Goal: Transaction & Acquisition: Purchase product/service

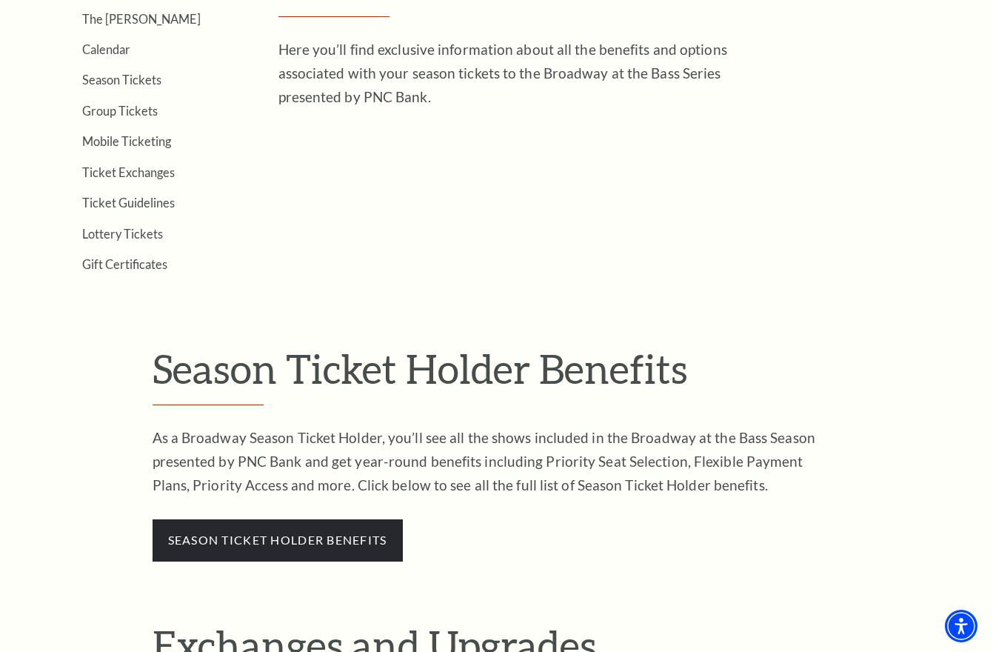
scroll to position [74, 0]
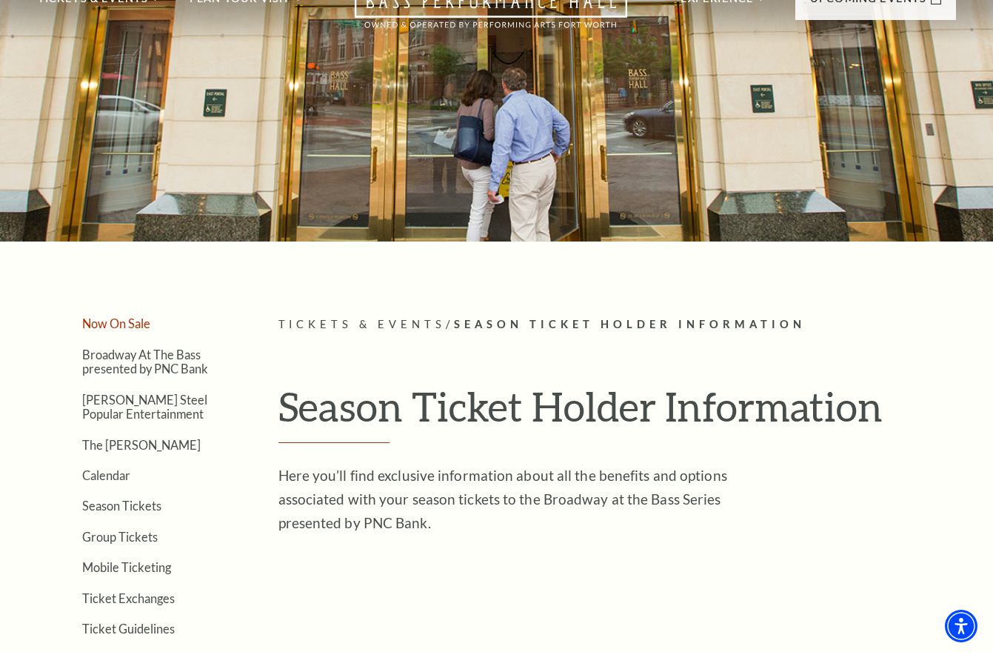
click at [115, 326] on link "Now On Sale" at bounding box center [116, 323] width 68 height 14
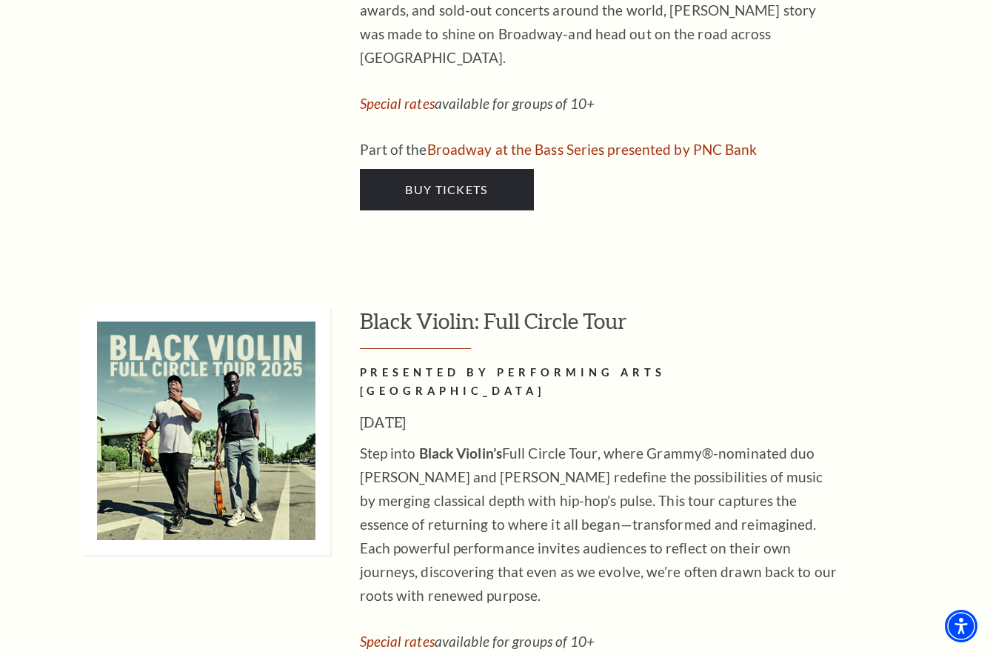
scroll to position [4297, 0]
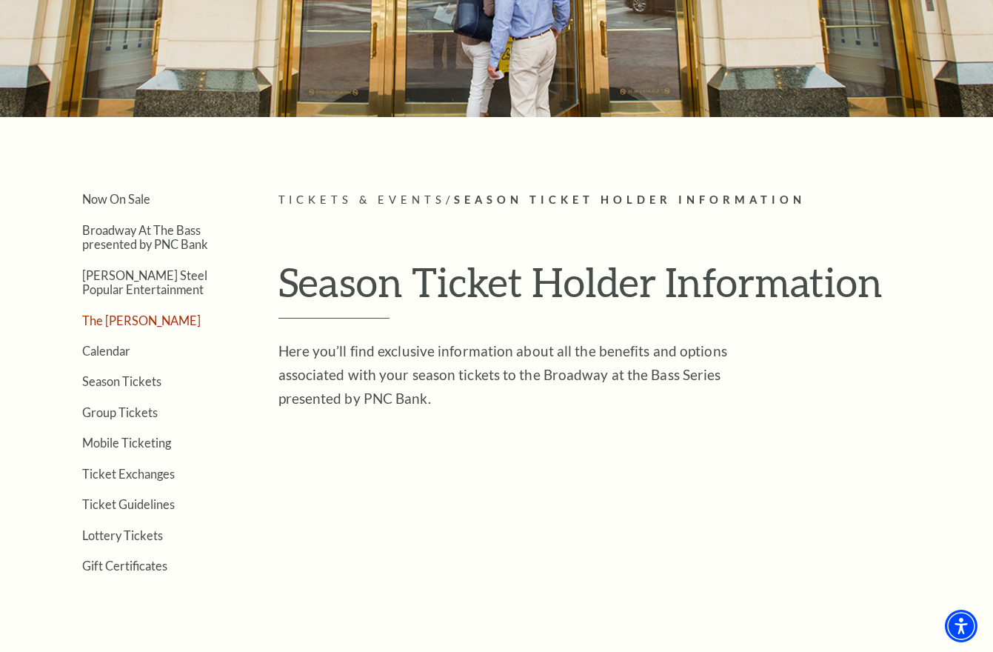
scroll to position [222, 0]
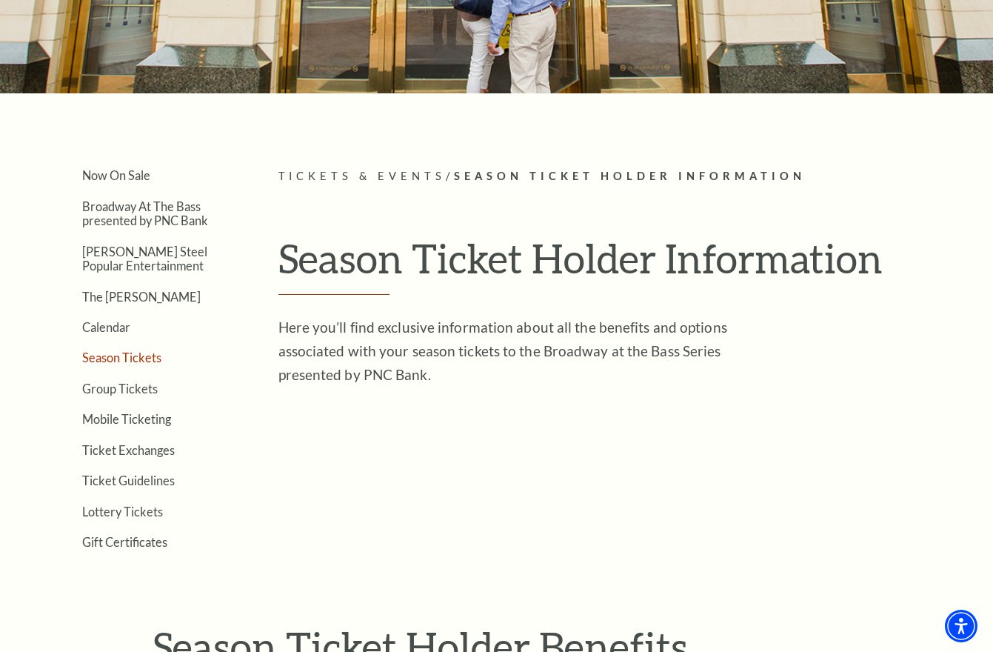
click at [124, 361] on link "Season Tickets" at bounding box center [121, 357] width 79 height 14
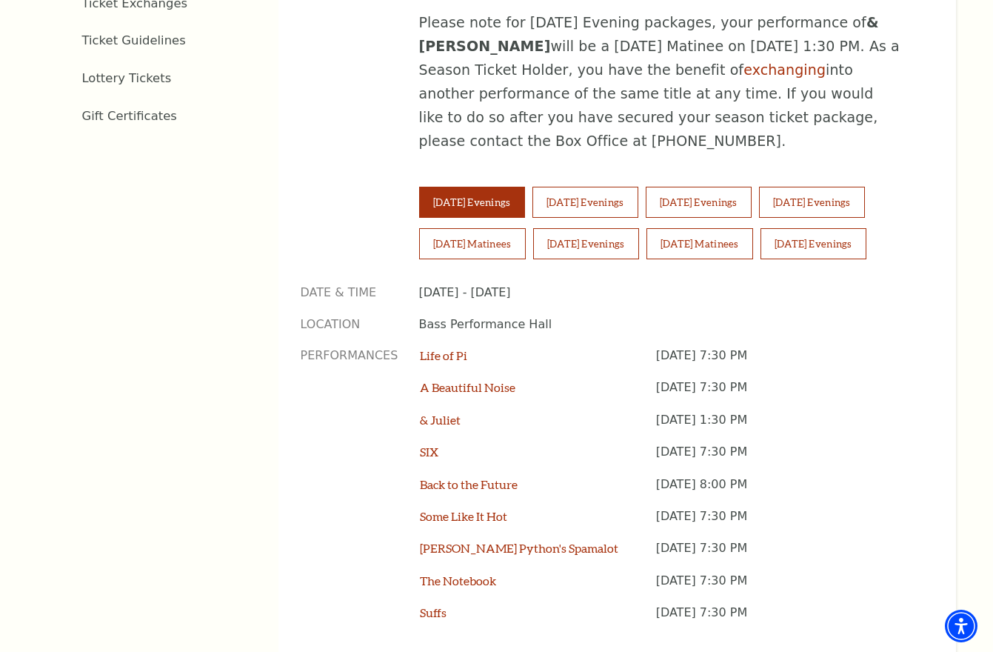
scroll to position [963, 0]
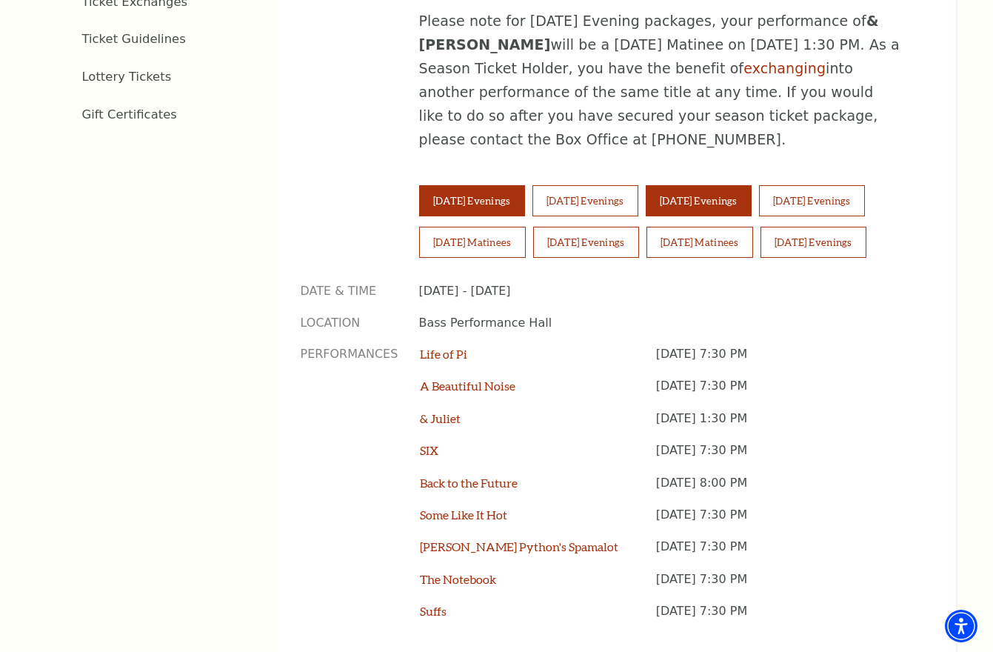
click at [732, 185] on button "[DATE] Evenings" at bounding box center [699, 200] width 106 height 31
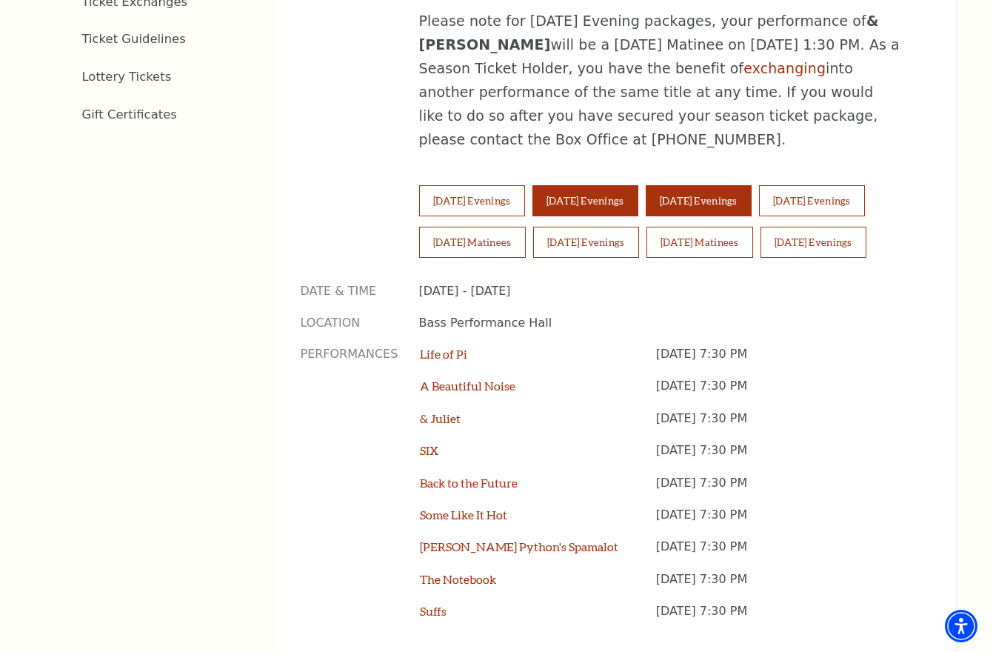
click at [607, 185] on button "Wednesday Evenings" at bounding box center [586, 200] width 106 height 31
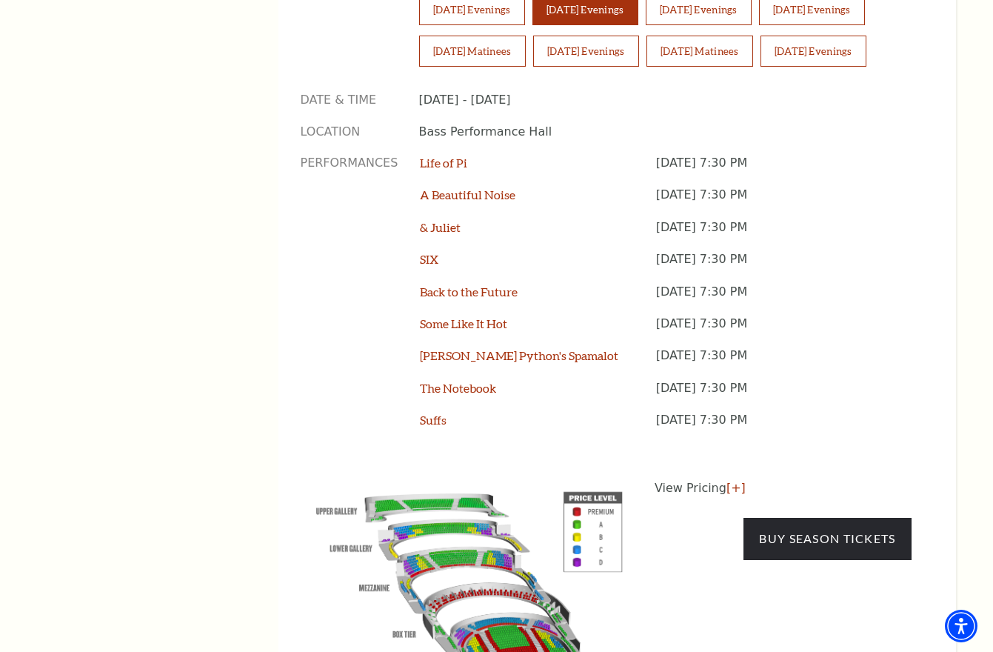
scroll to position [1111, 0]
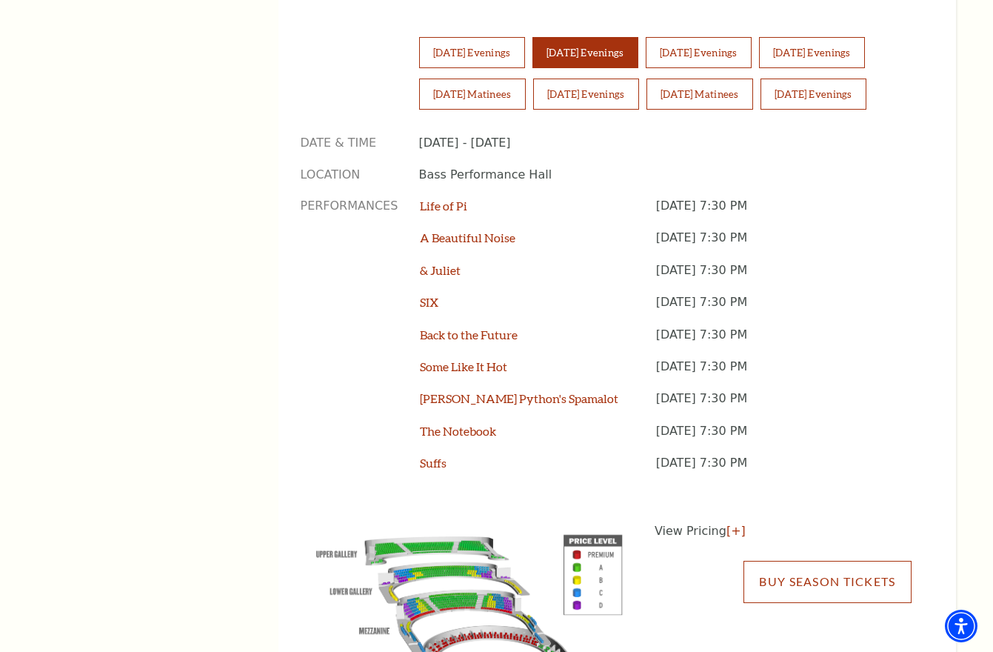
click at [816, 561] on link "Buy Season Tickets" at bounding box center [827, 581] width 167 height 41
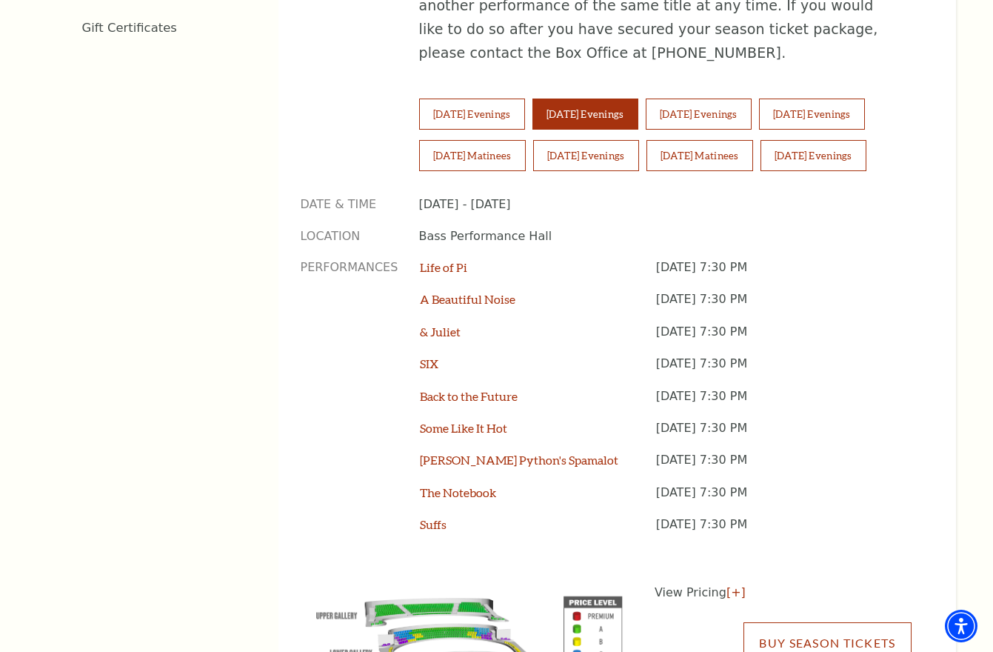
scroll to position [963, 0]
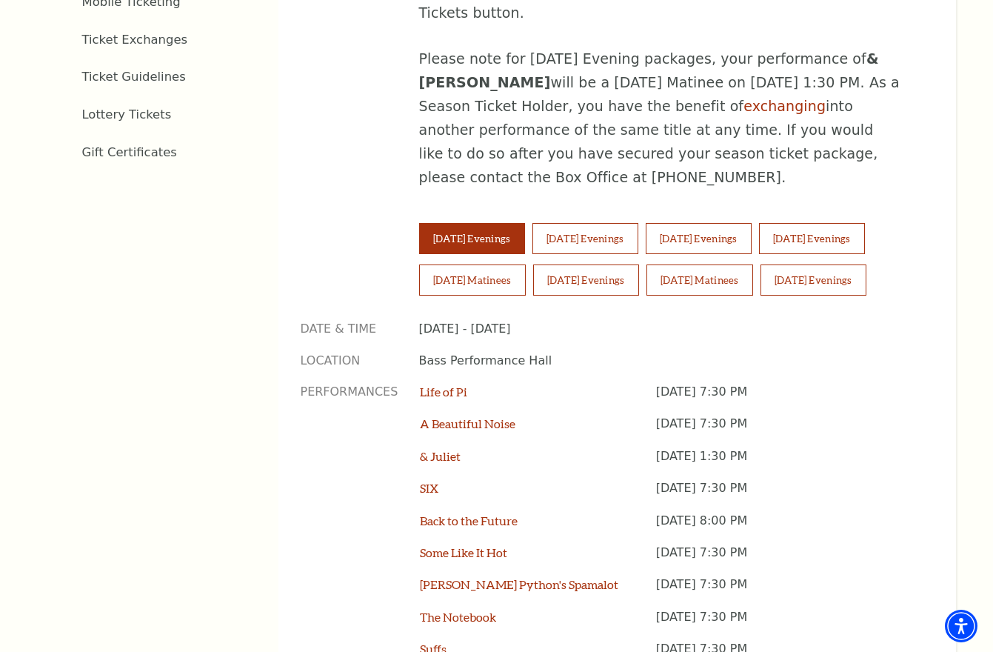
scroll to position [963, 0]
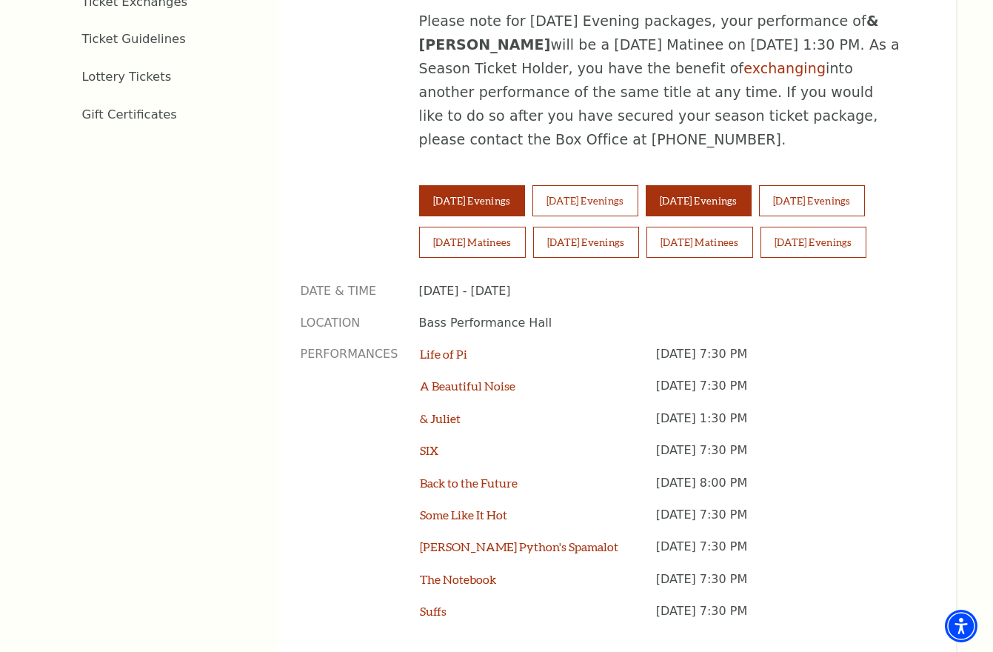
click at [752, 185] on button "[DATE] Evenings" at bounding box center [699, 200] width 106 height 31
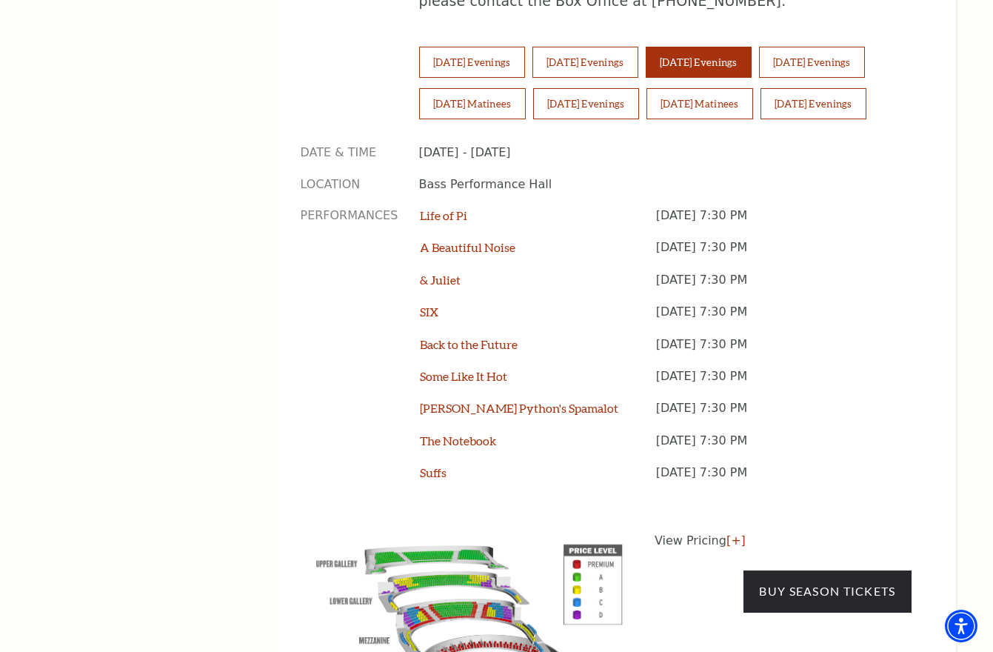
scroll to position [1333, 0]
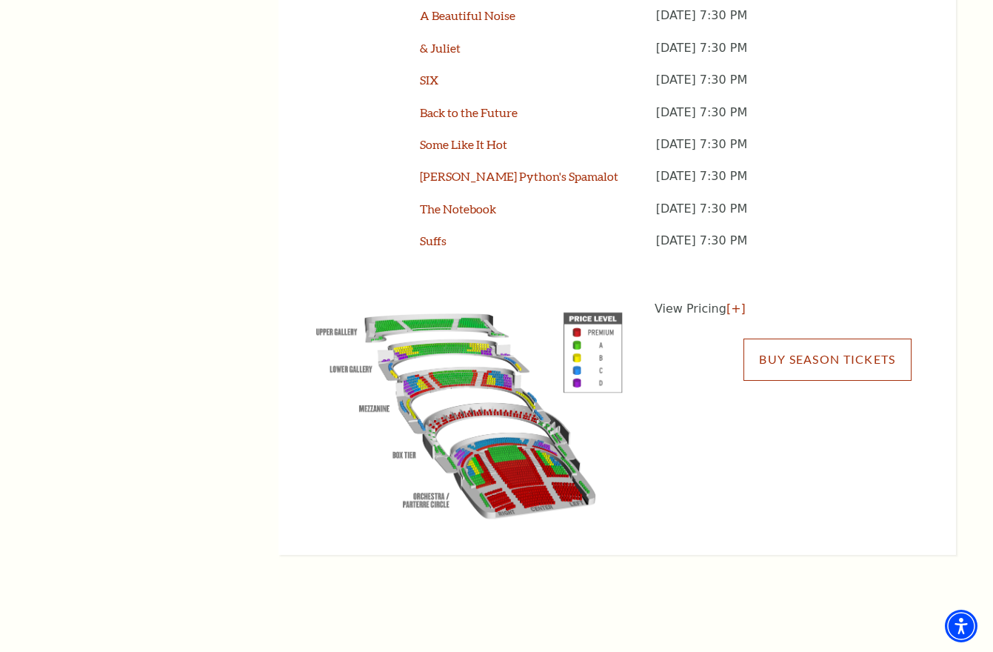
click at [796, 339] on link "Buy Season Tickets" at bounding box center [827, 359] width 167 height 41
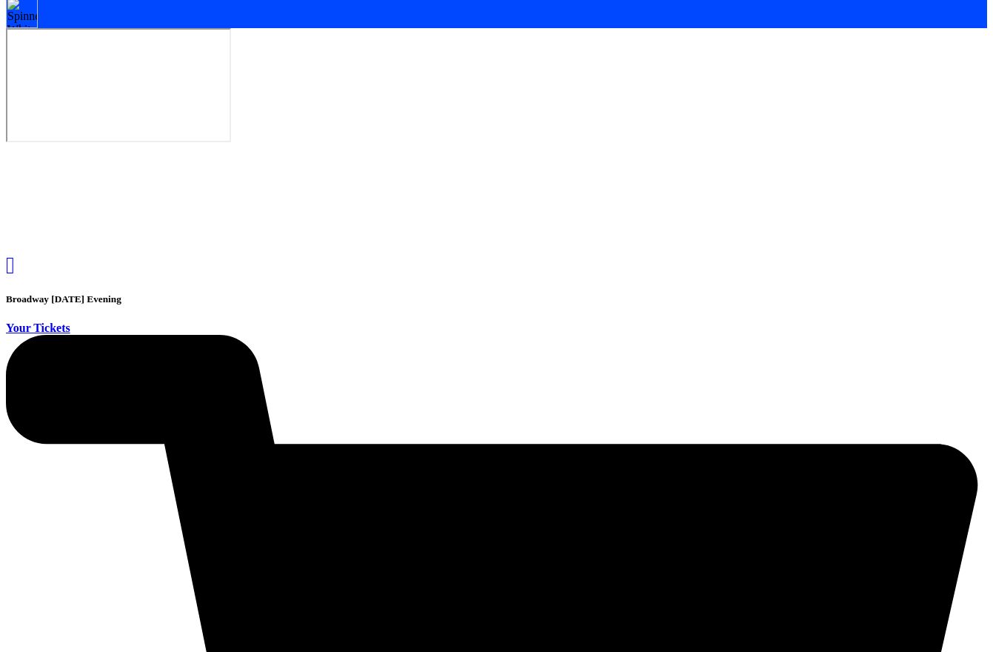
scroll to position [143, 0]
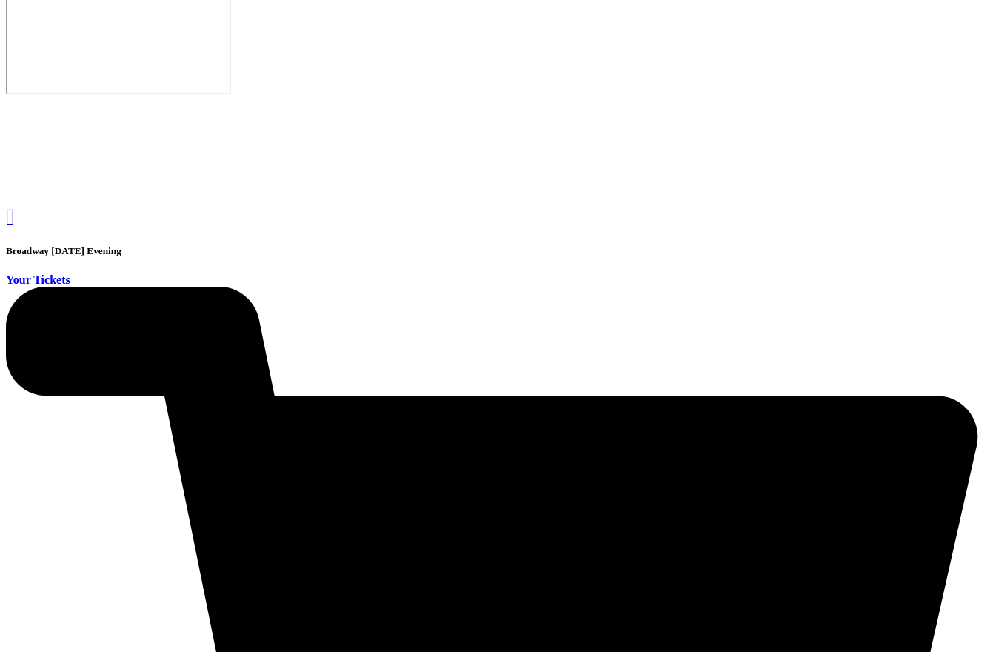
scroll to position [217, 0]
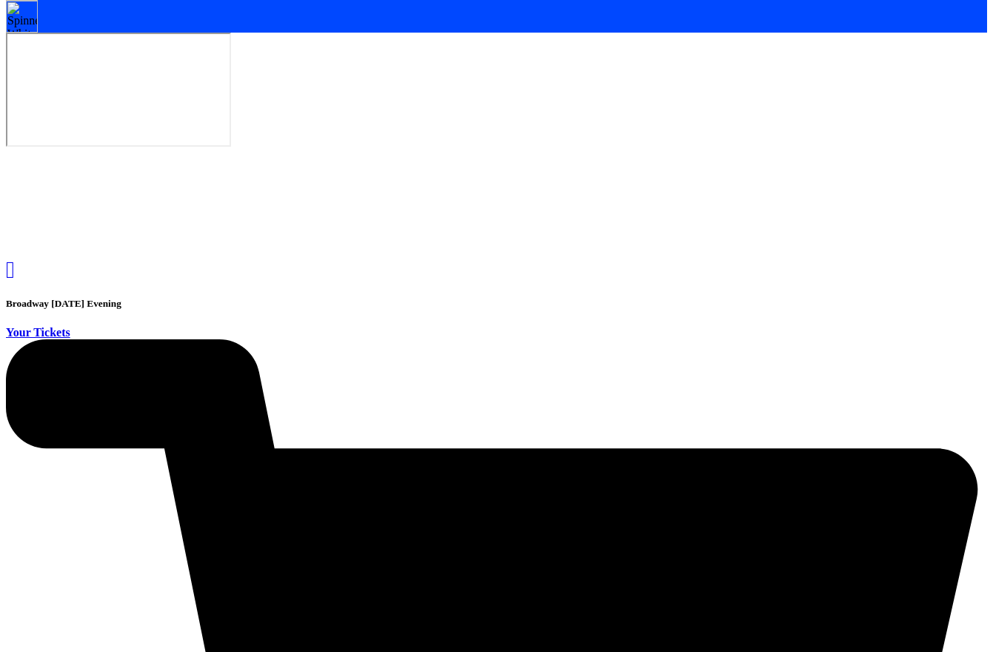
scroll to position [69, 0]
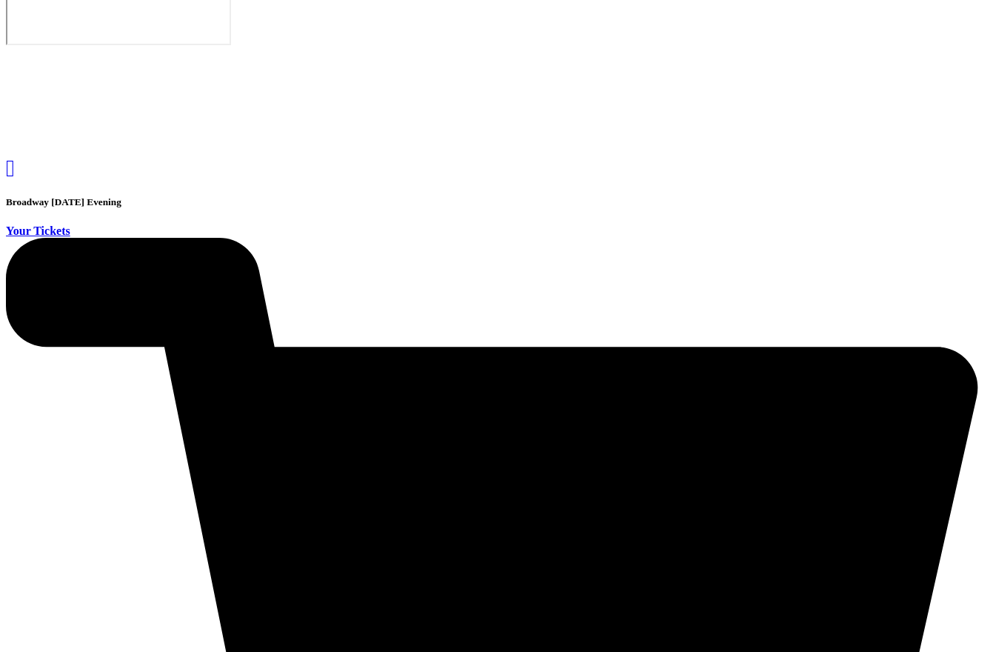
scroll to position [218, 0]
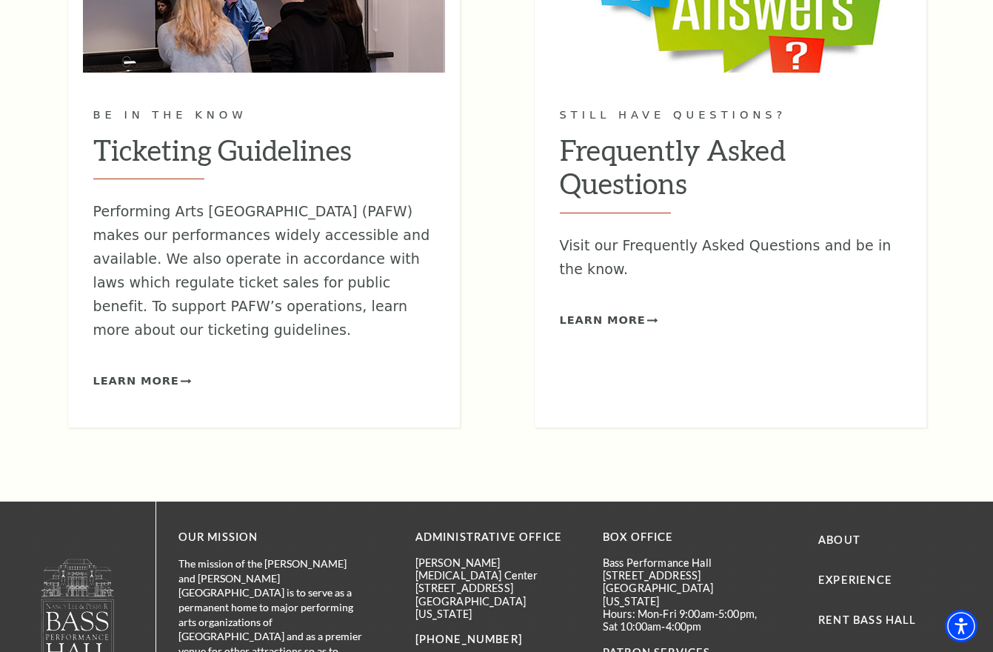
scroll to position [2222, 0]
